Goal: Task Accomplishment & Management: Manage account settings

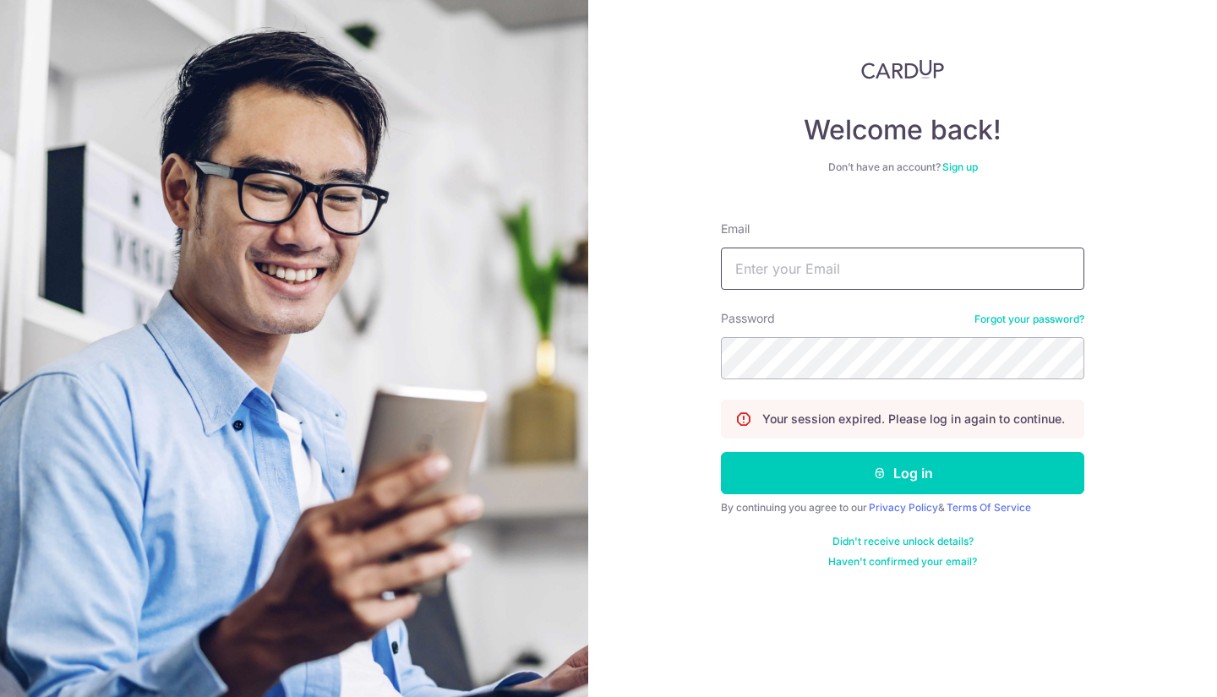
click at [804, 264] on input "Email" at bounding box center [902, 269] width 363 height 42
type input "[EMAIL_ADDRESS][DOMAIN_NAME]"
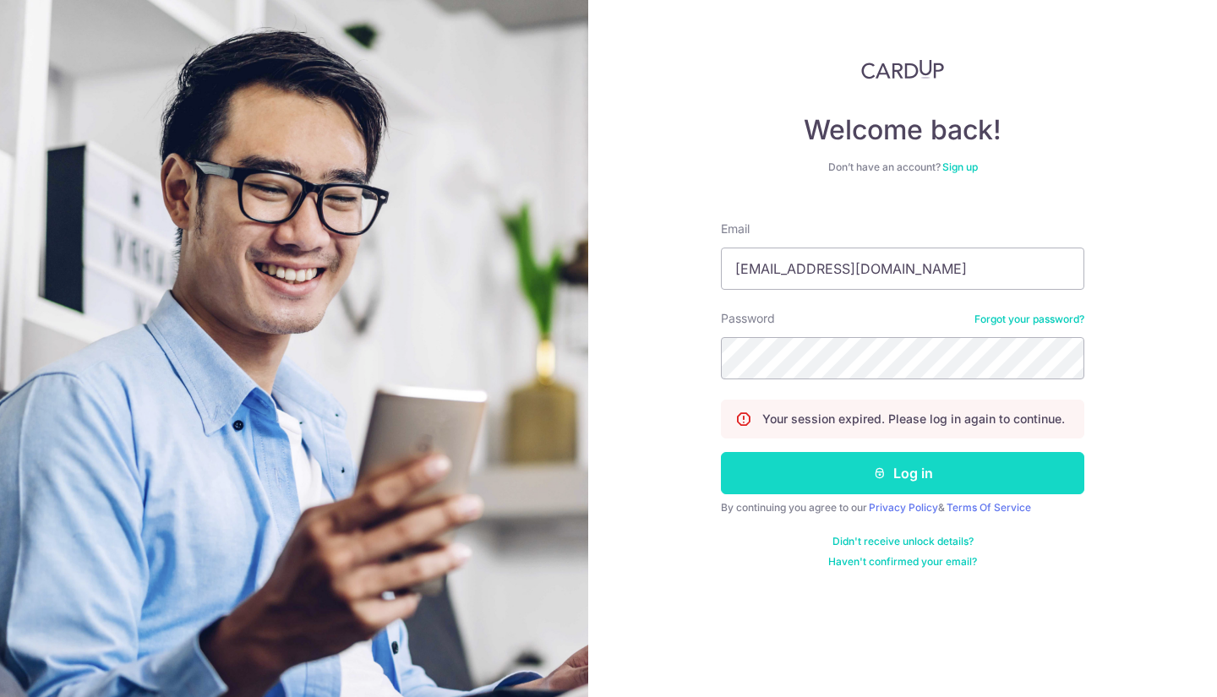
click at [790, 459] on button "Log in" at bounding box center [902, 473] width 363 height 42
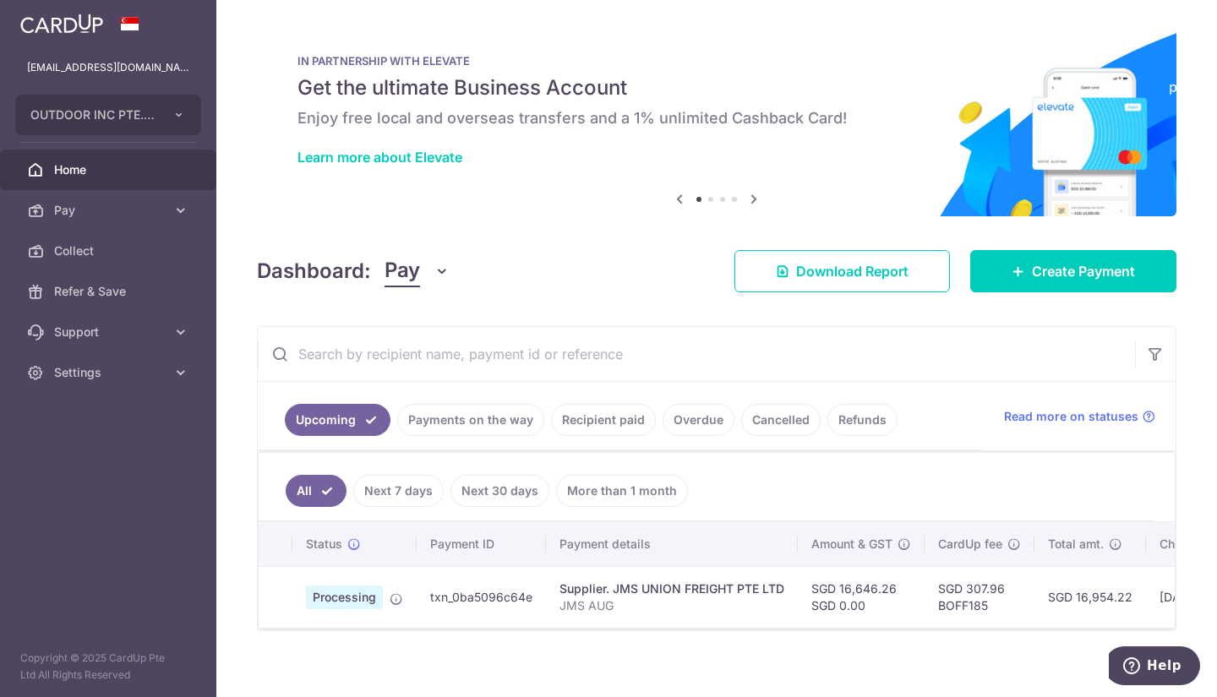
click at [906, 351] on input "text" at bounding box center [696, 354] width 877 height 54
